Goal: Task Accomplishment & Management: Manage account settings

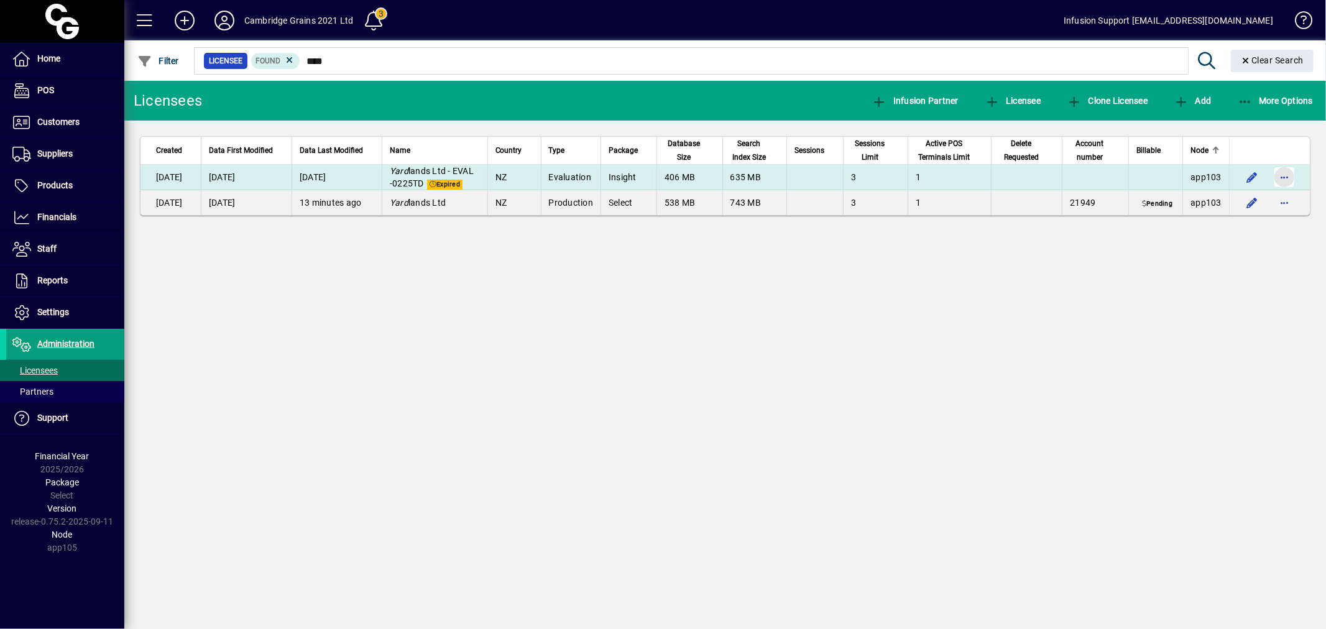
click at [1286, 174] on span "button" at bounding box center [1285, 177] width 30 height 30
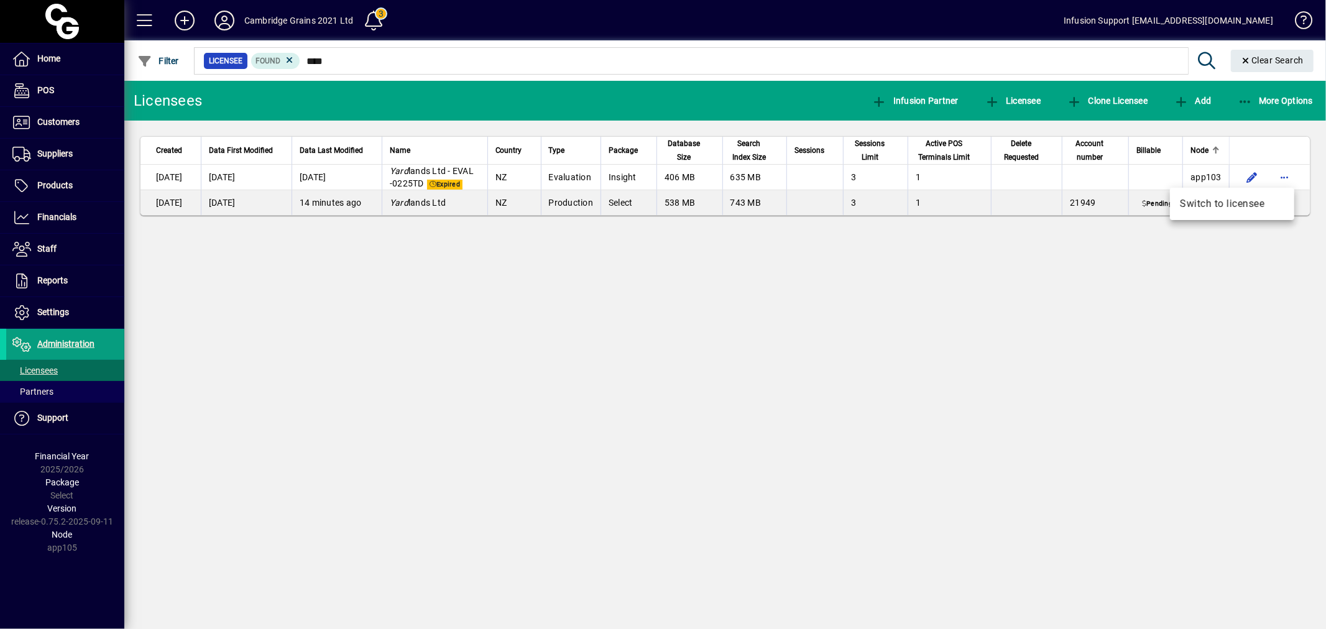
drag, startPoint x: 592, startPoint y: 353, endPoint x: 60, endPoint y: 438, distance: 538.5
click at [576, 363] on div at bounding box center [663, 314] width 1326 height 629
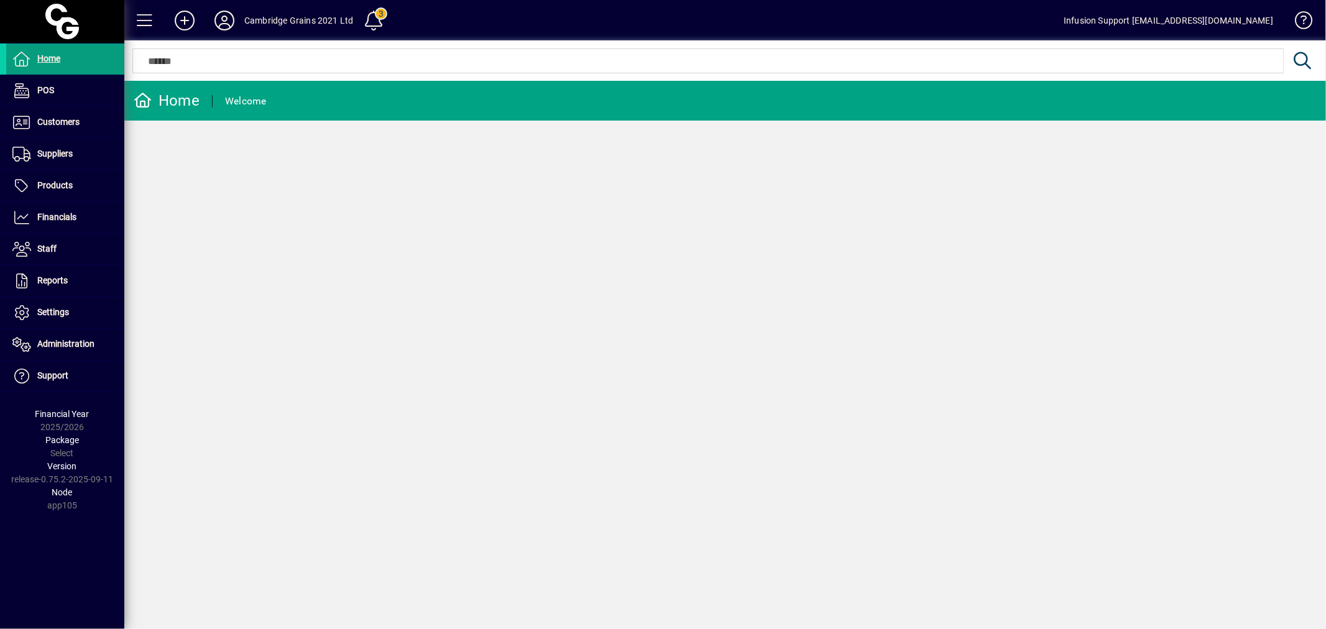
click at [226, 15] on icon at bounding box center [224, 21] width 25 height 20
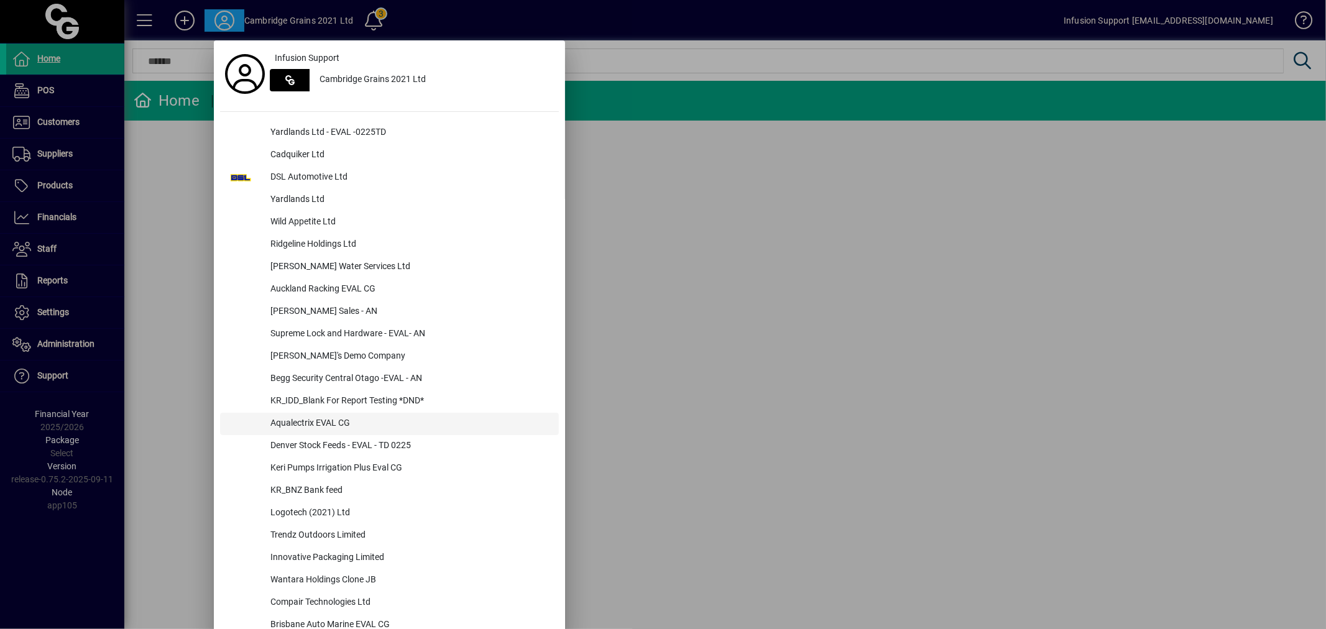
click at [313, 423] on div "Aqualectrix EVAL CG" at bounding box center [410, 424] width 298 height 22
